Goal: Task Accomplishment & Management: Manage account settings

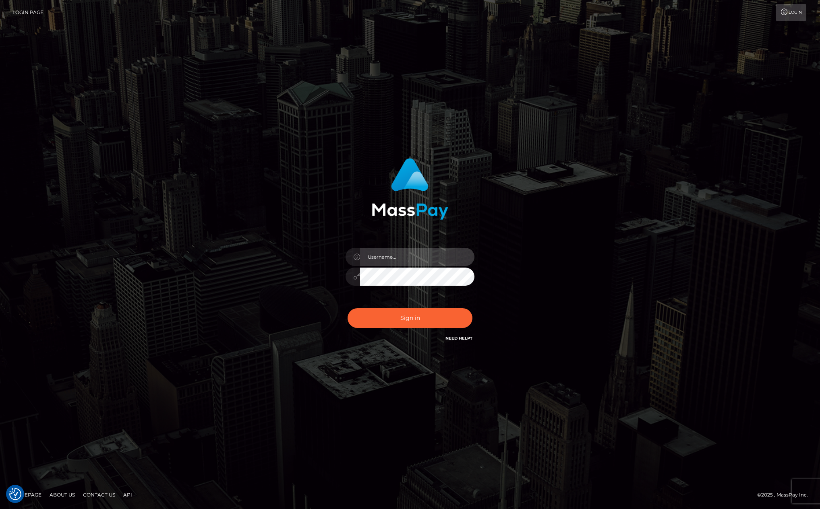
type input "[PERSON_NAME][DOMAIN_NAME]"
click at [420, 315] on button "Sign in" at bounding box center [410, 318] width 125 height 20
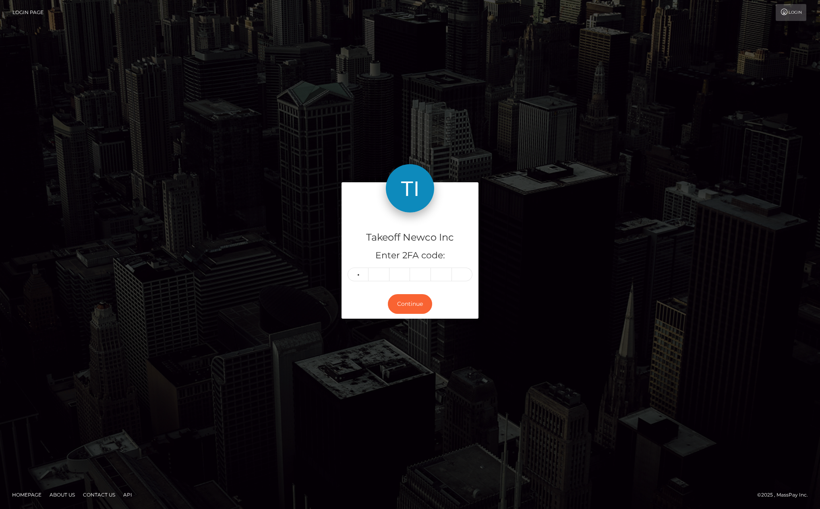
type input "9"
type input "5"
type input "0"
type input "7"
type input "5"
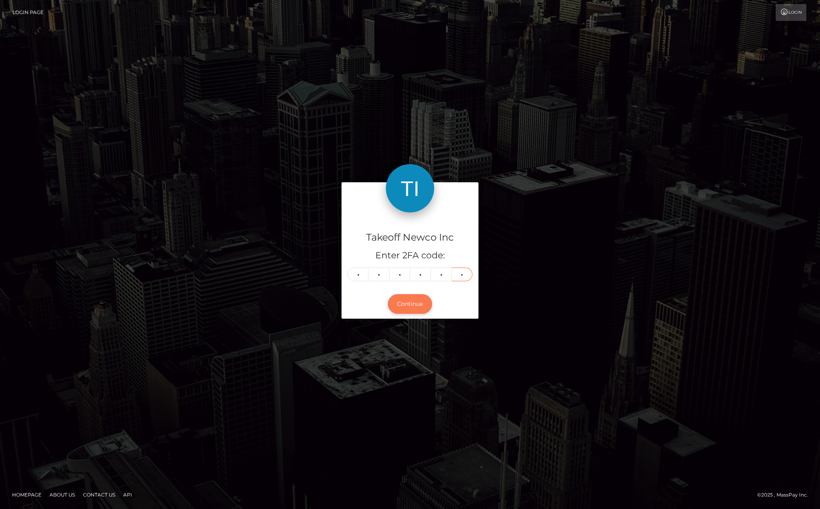
type input "9"
click at [416, 307] on button "Continue" at bounding box center [410, 304] width 44 height 20
